Goal: Information Seeking & Learning: Learn about a topic

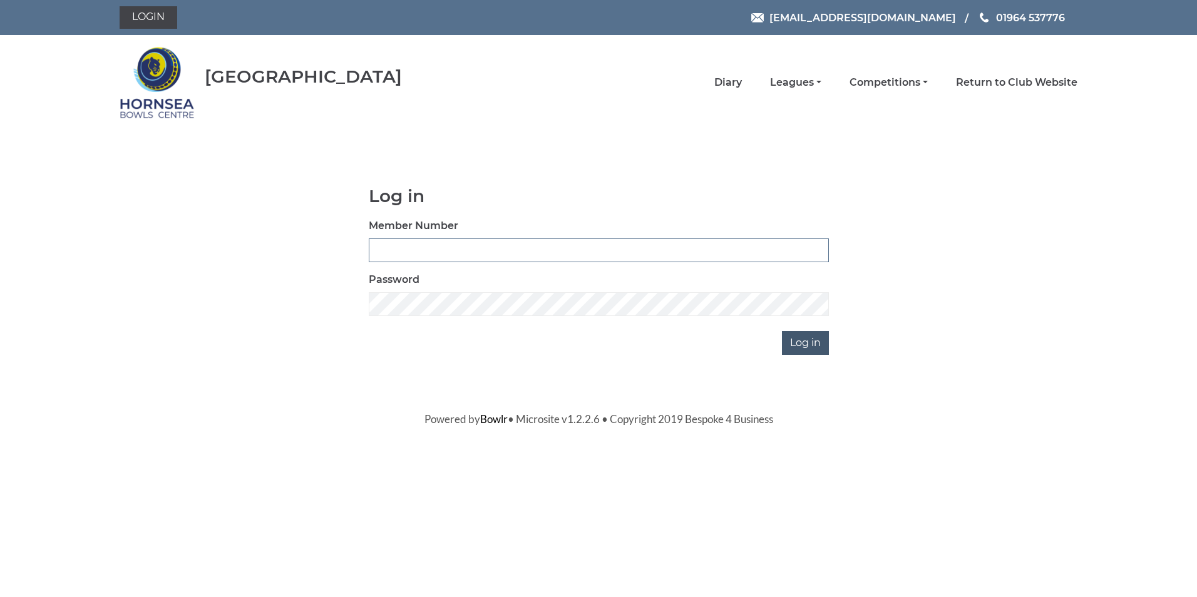
type input "0320"
click at [800, 342] on input "Log in" at bounding box center [805, 343] width 47 height 24
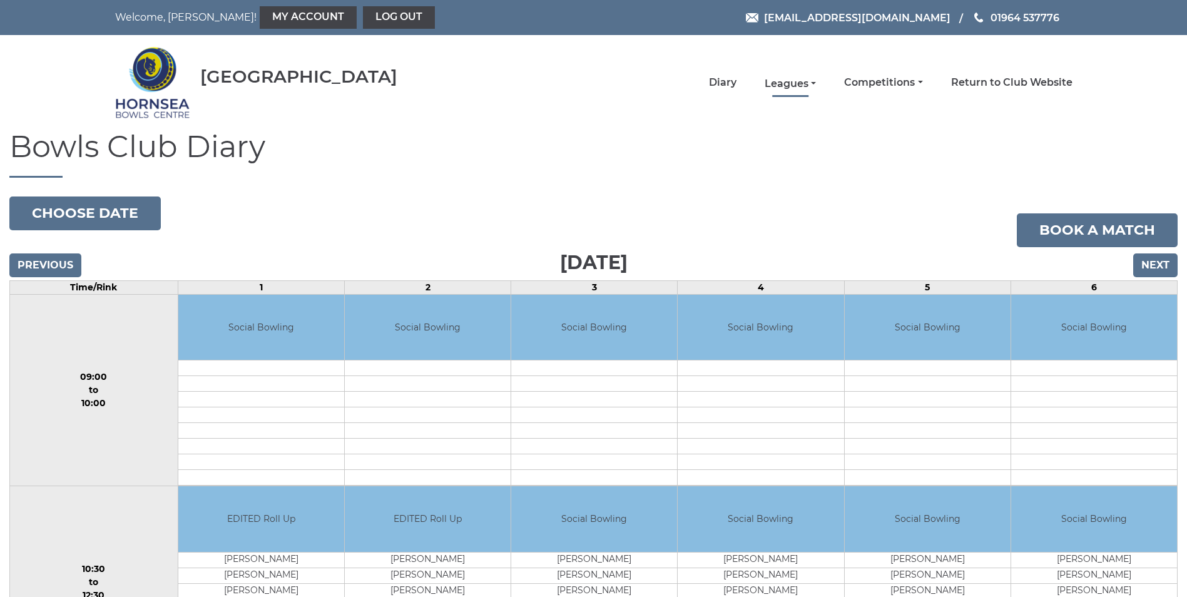
click at [790, 82] on link "Leagues" at bounding box center [790, 84] width 51 height 14
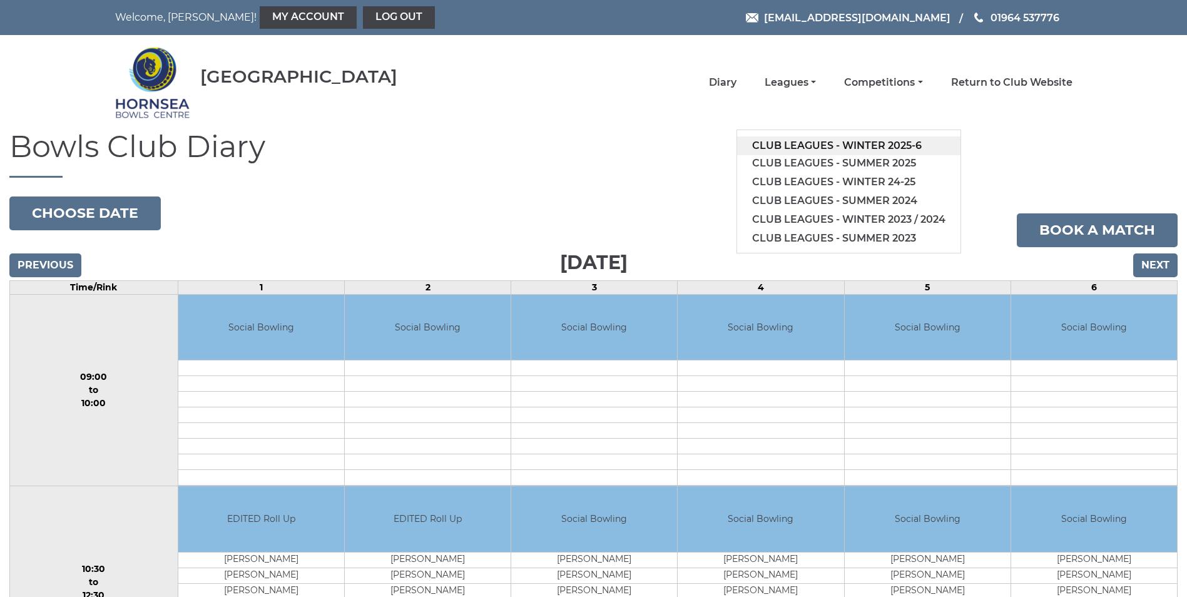
click at [819, 143] on link "Club leagues - Winter 2025-6" at bounding box center [848, 145] width 223 height 19
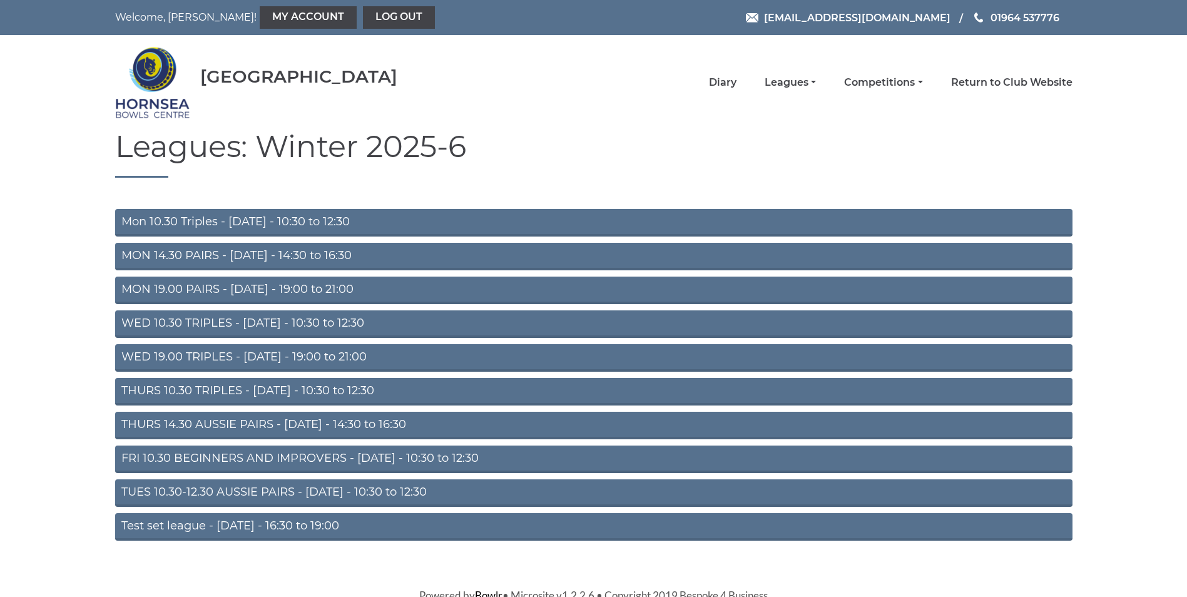
click at [242, 286] on link "MON 19.00 PAIRS - Monday - 19:00 to 21:00" at bounding box center [594, 291] width 958 height 28
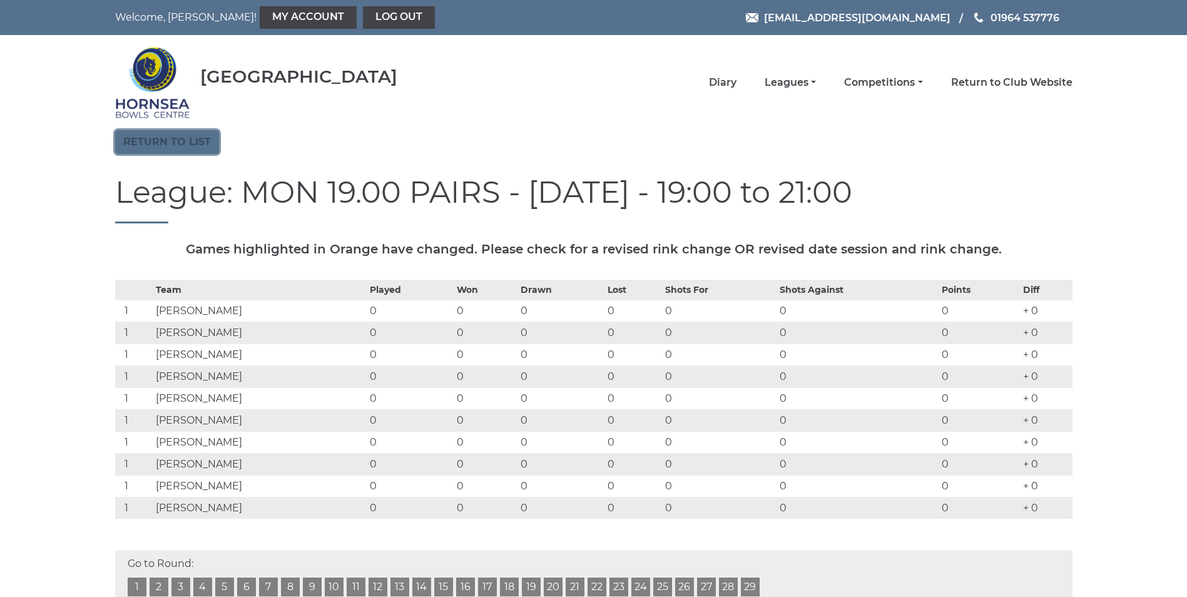
click at [153, 142] on link "Return to list" at bounding box center [167, 142] width 104 height 24
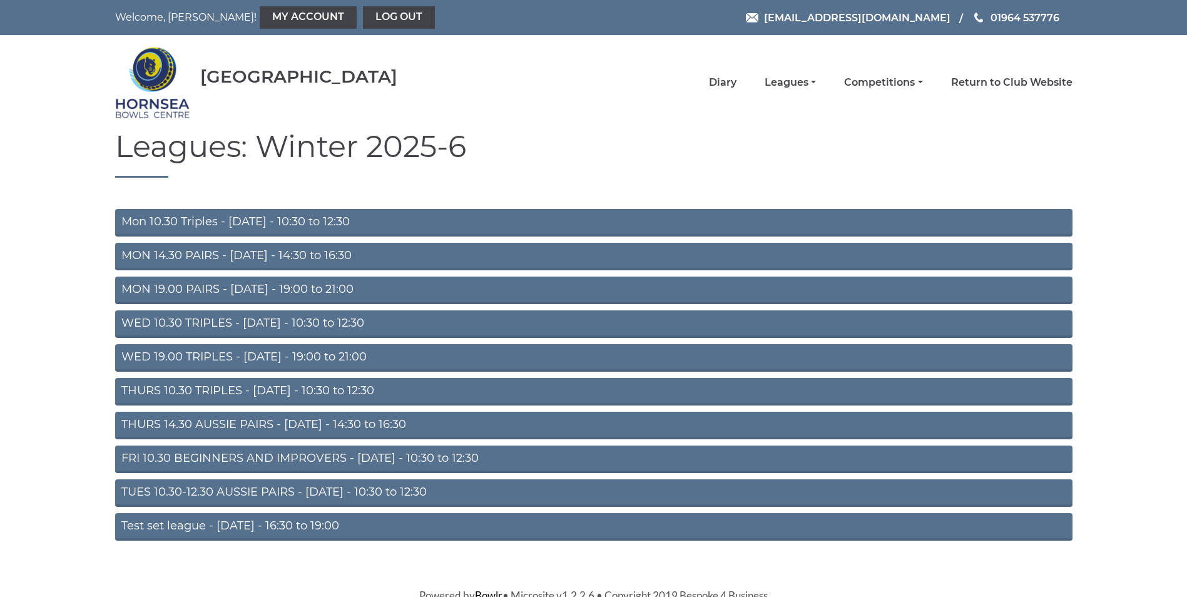
click at [262, 355] on link "WED 19.00 TRIPLES - Wednesday - 19:00 to 21:00" at bounding box center [594, 358] width 958 height 28
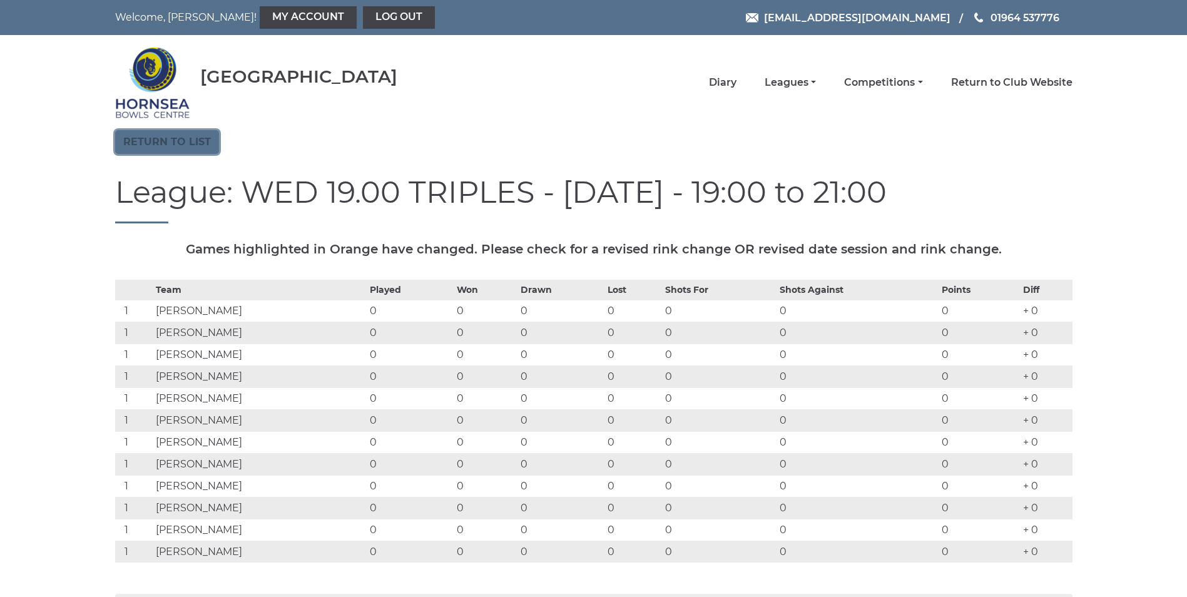
click at [168, 141] on link "Return to list" at bounding box center [167, 142] width 104 height 24
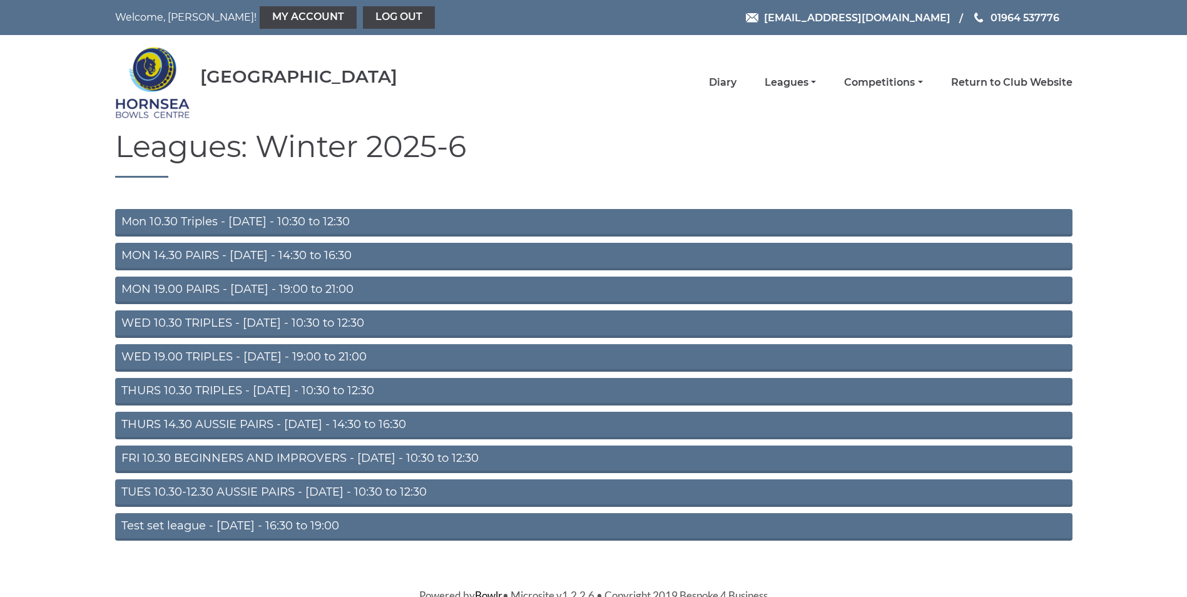
click at [200, 487] on link "TUES 10.30-12.30 AUSSIE PAIRS - [DATE] - 10:30 to 12:30" at bounding box center [594, 493] width 958 height 28
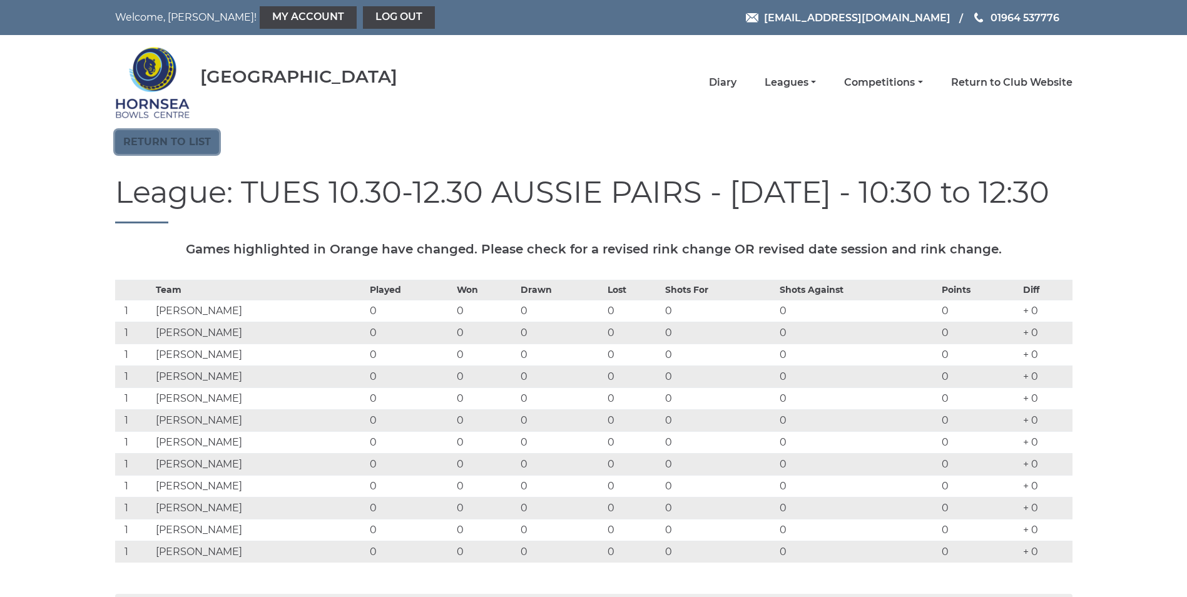
click at [159, 140] on link "Return to list" at bounding box center [167, 142] width 104 height 24
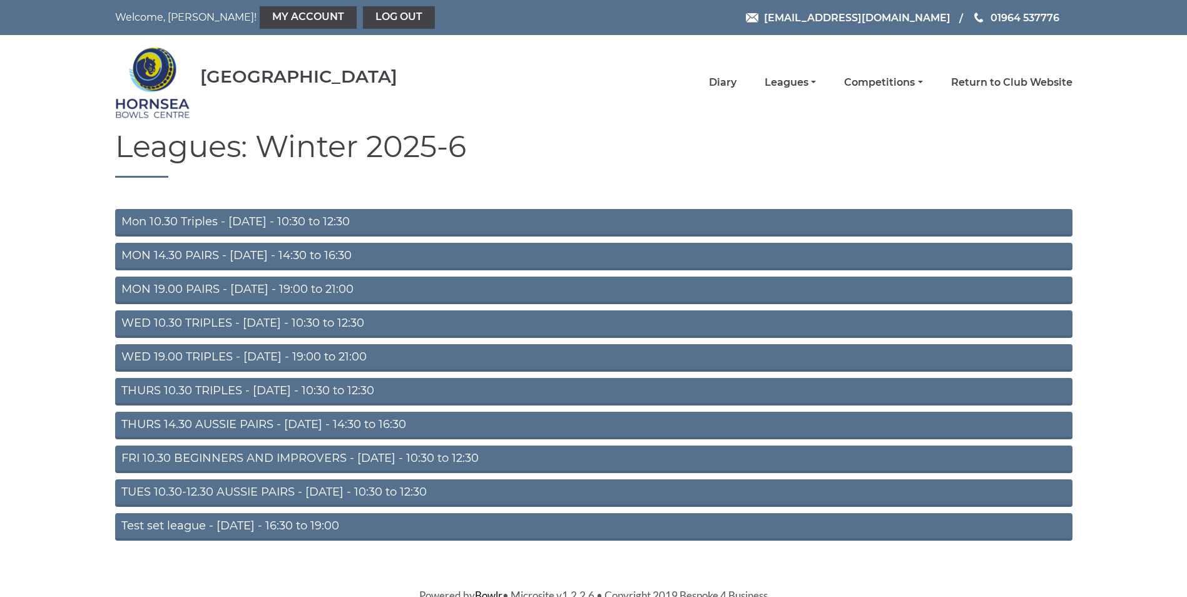
click at [232, 523] on link "Test set league - [DATE] - 16:30 to 19:00" at bounding box center [594, 527] width 958 height 28
